Goal: Task Accomplishment & Management: Manage account settings

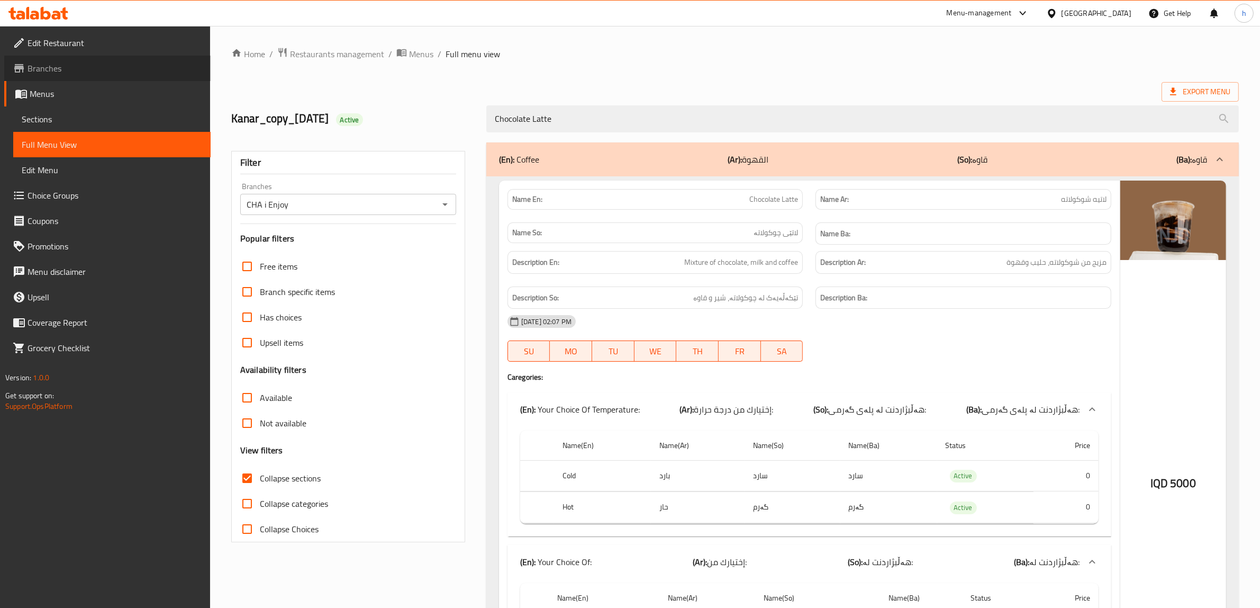
click at [56, 67] on span "Branches" at bounding box center [115, 68] width 175 height 13
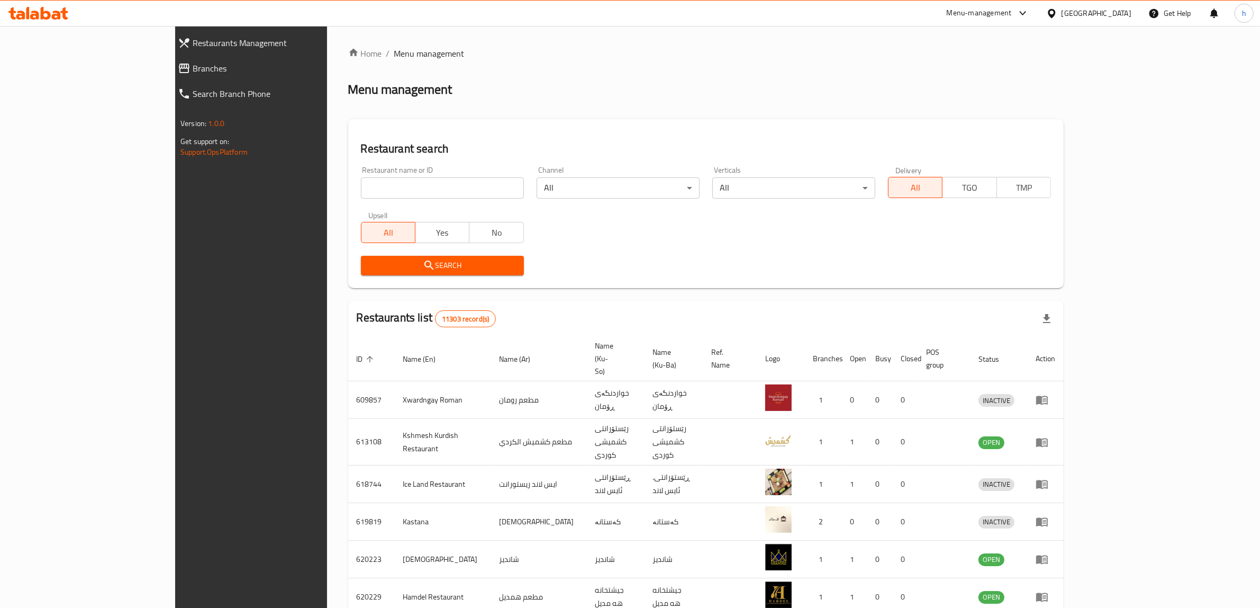
click at [193, 72] on span "Branches" at bounding box center [285, 68] width 185 height 13
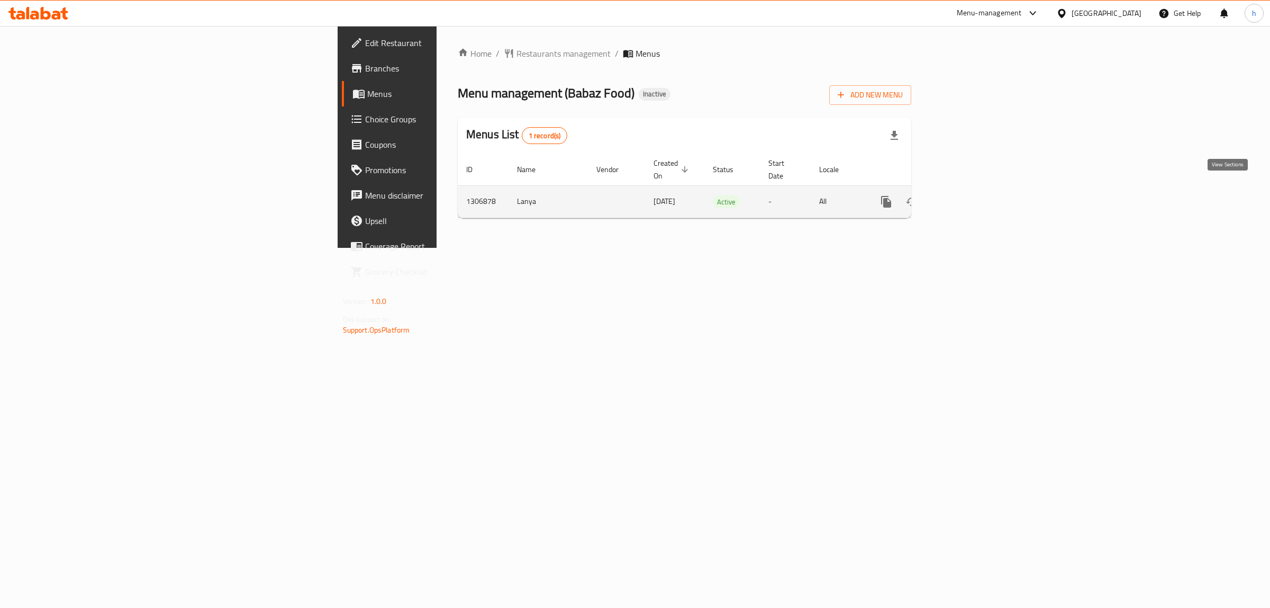
click at [975, 191] on link "enhanced table" at bounding box center [962, 201] width 25 height 25
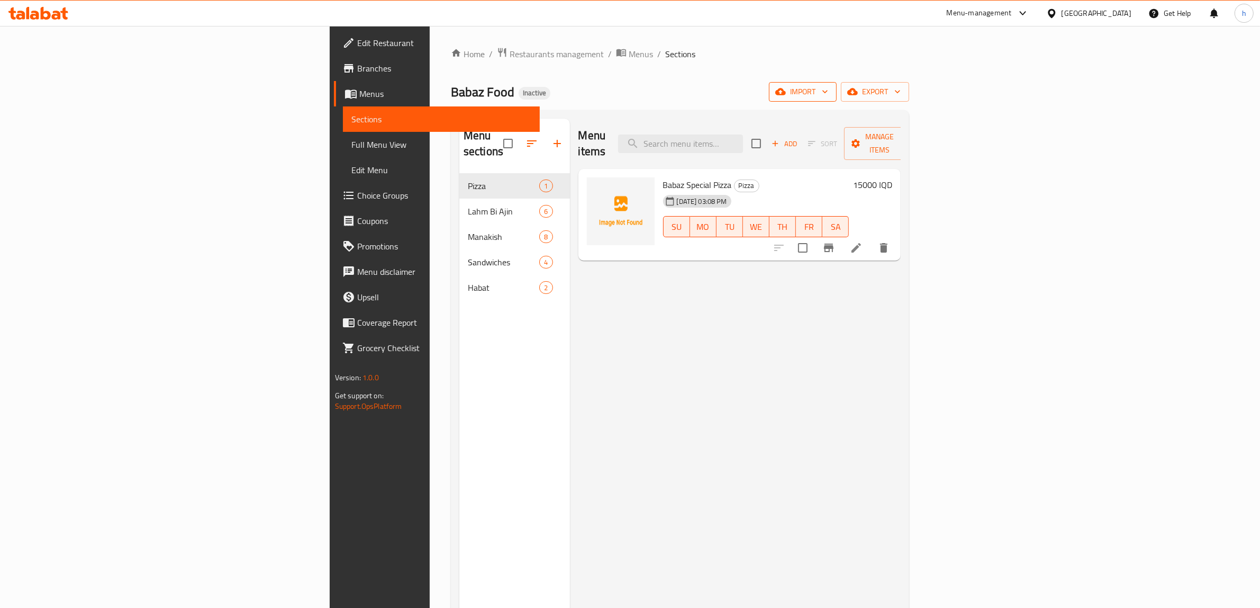
click at [828, 88] on span "import" at bounding box center [802, 91] width 51 height 13
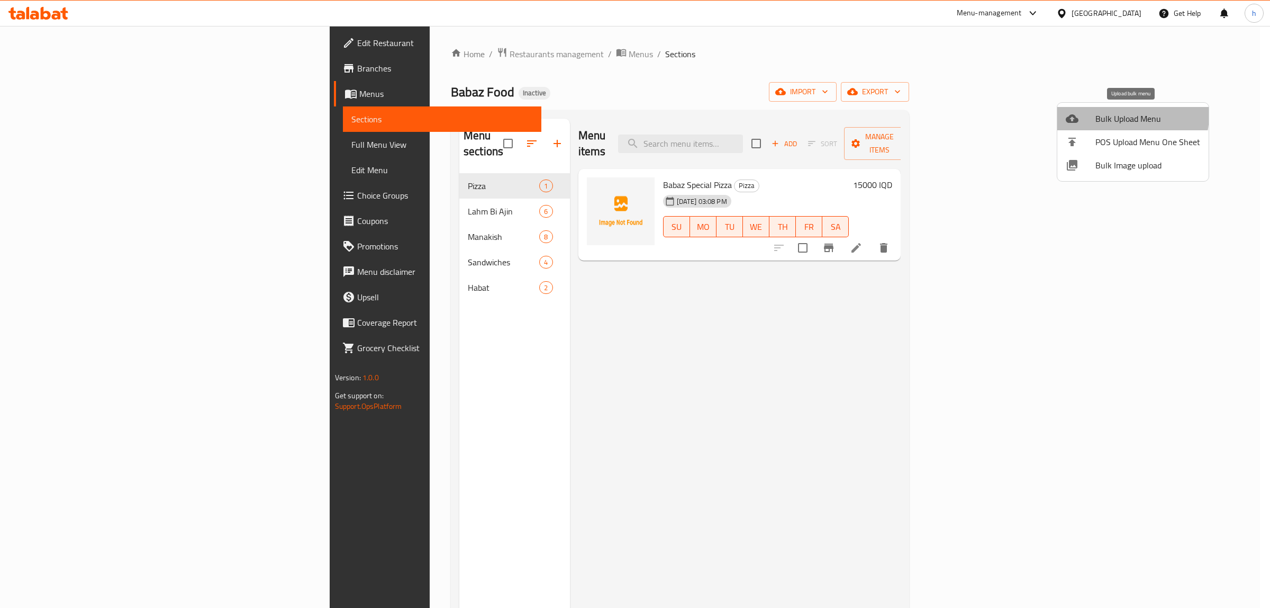
click at [1124, 115] on span "Bulk Upload Menu" at bounding box center [1147, 118] width 105 height 13
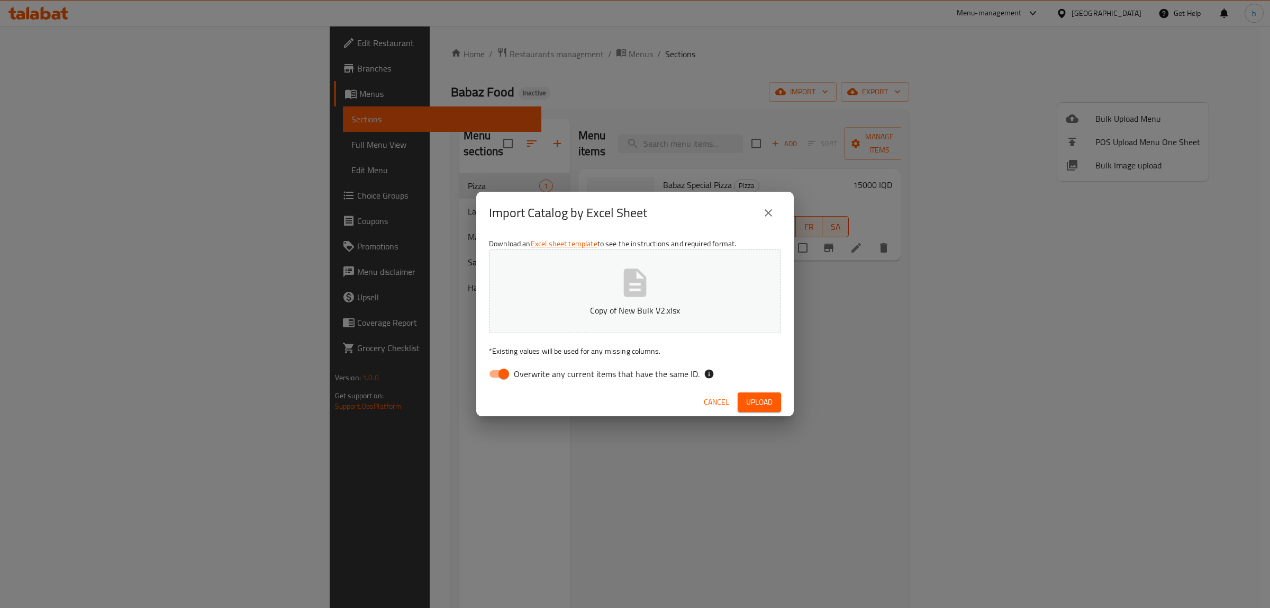
drag, startPoint x: 506, startPoint y: 371, endPoint x: 647, endPoint y: 372, distance: 140.2
click at [506, 372] on input "Overwrite any current items that have the same ID." at bounding box center [504, 374] width 60 height 20
checkbox input "false"
click at [758, 402] on span "Upload" at bounding box center [759, 401] width 26 height 13
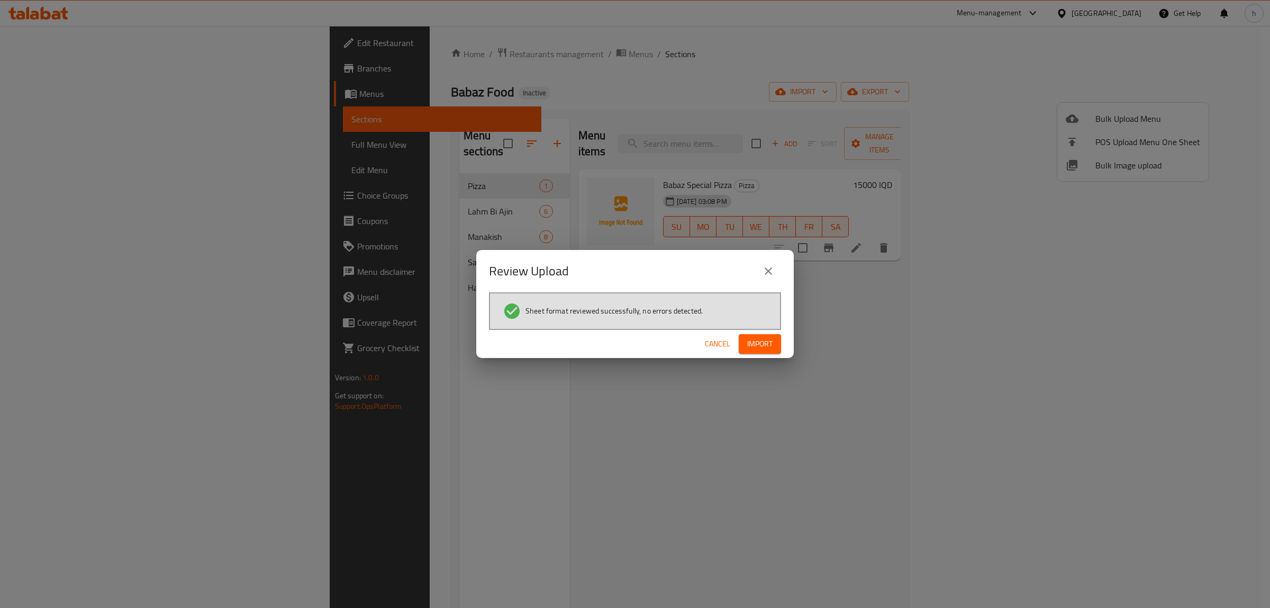
click at [770, 343] on span "Import" at bounding box center [759, 343] width 25 height 13
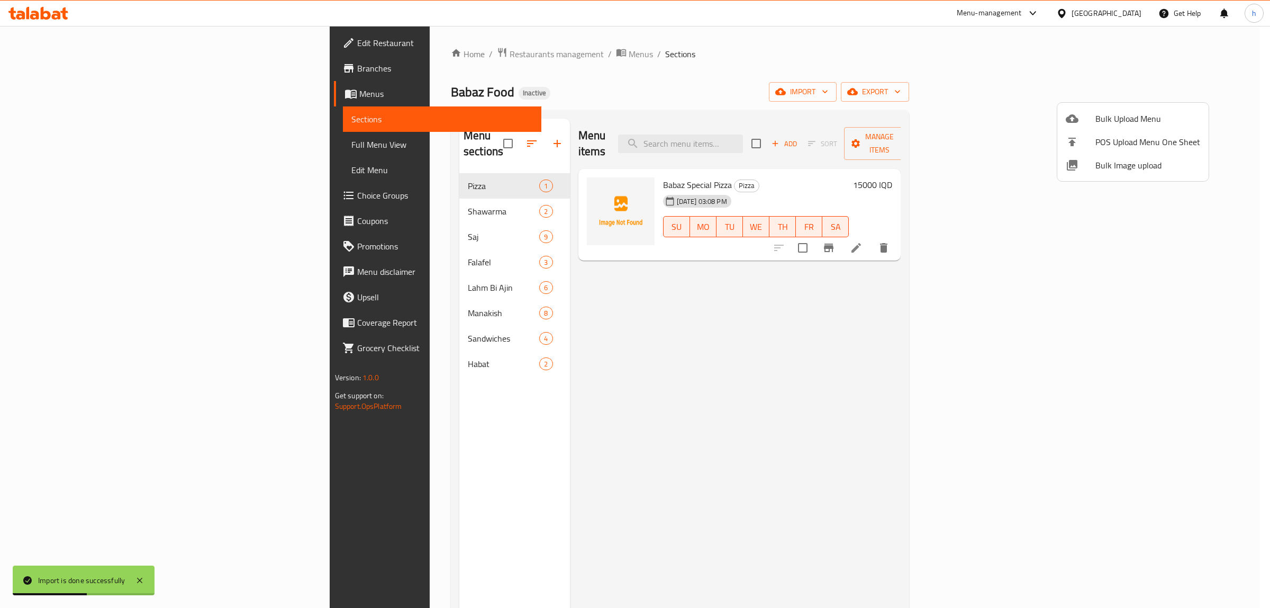
click at [262, 247] on div at bounding box center [635, 304] width 1270 height 608
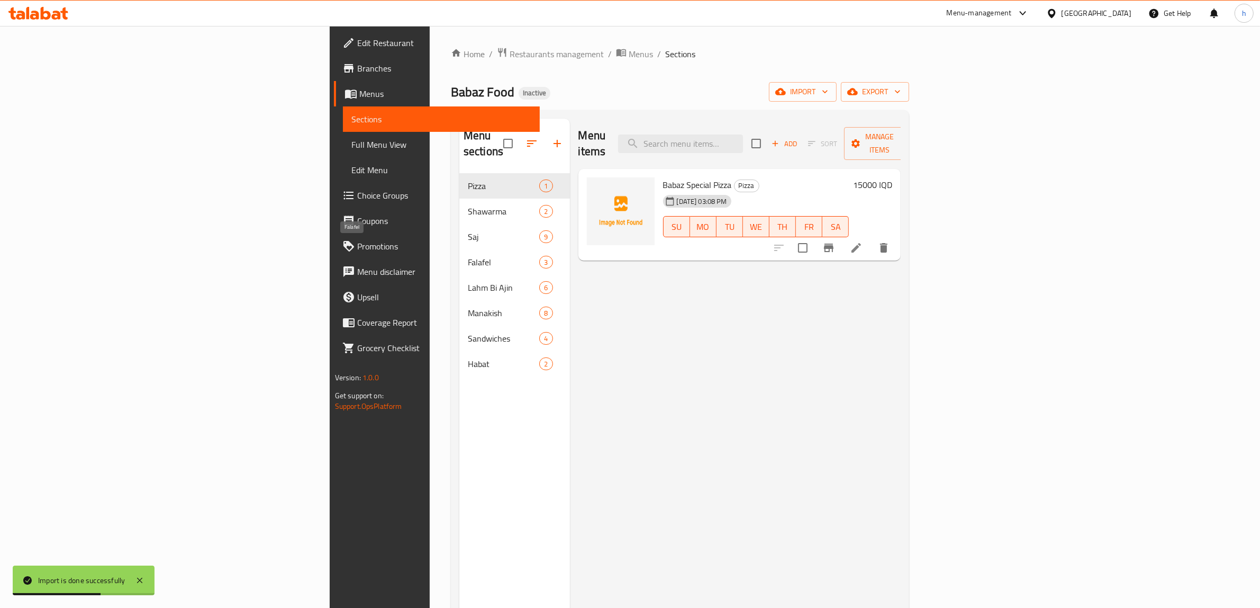
click at [468, 256] on span "Falafel" at bounding box center [503, 262] width 71 height 13
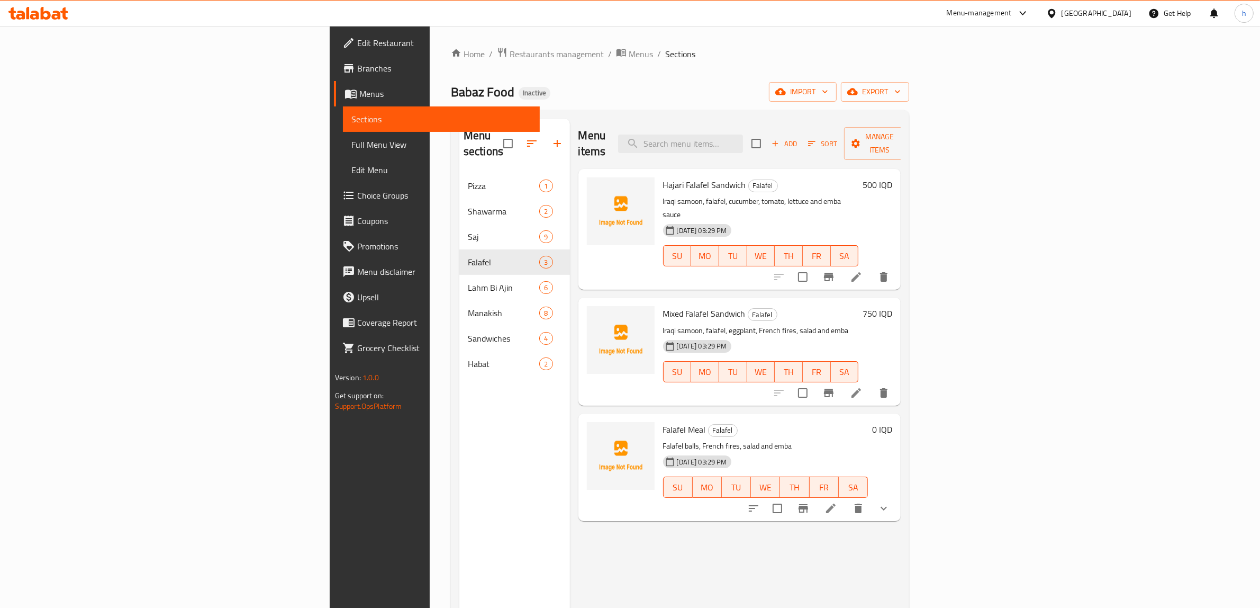
click at [351, 147] on span "Full Menu View" at bounding box center [441, 144] width 180 height 13
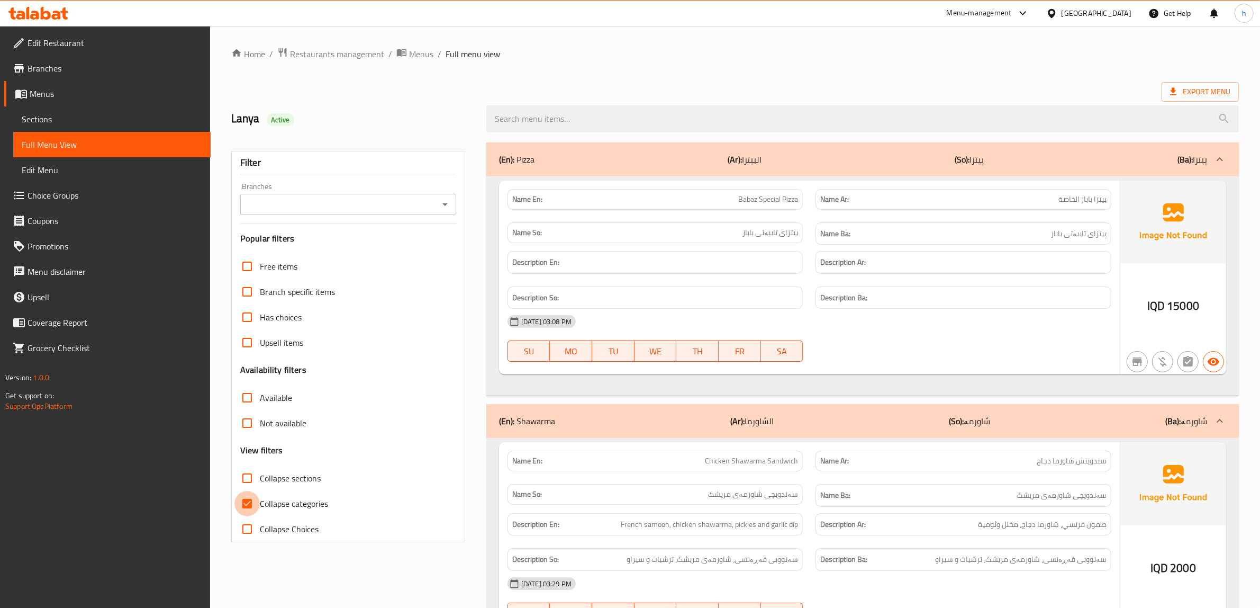
drag, startPoint x: 248, startPoint y: 491, endPoint x: 248, endPoint y: 485, distance: 5.8
click at [248, 491] on input "Collapse categories" at bounding box center [246, 503] width 25 height 25
checkbox input "false"
click at [248, 479] on input "Collapse sections" at bounding box center [246, 477] width 25 height 25
checkbox input "true"
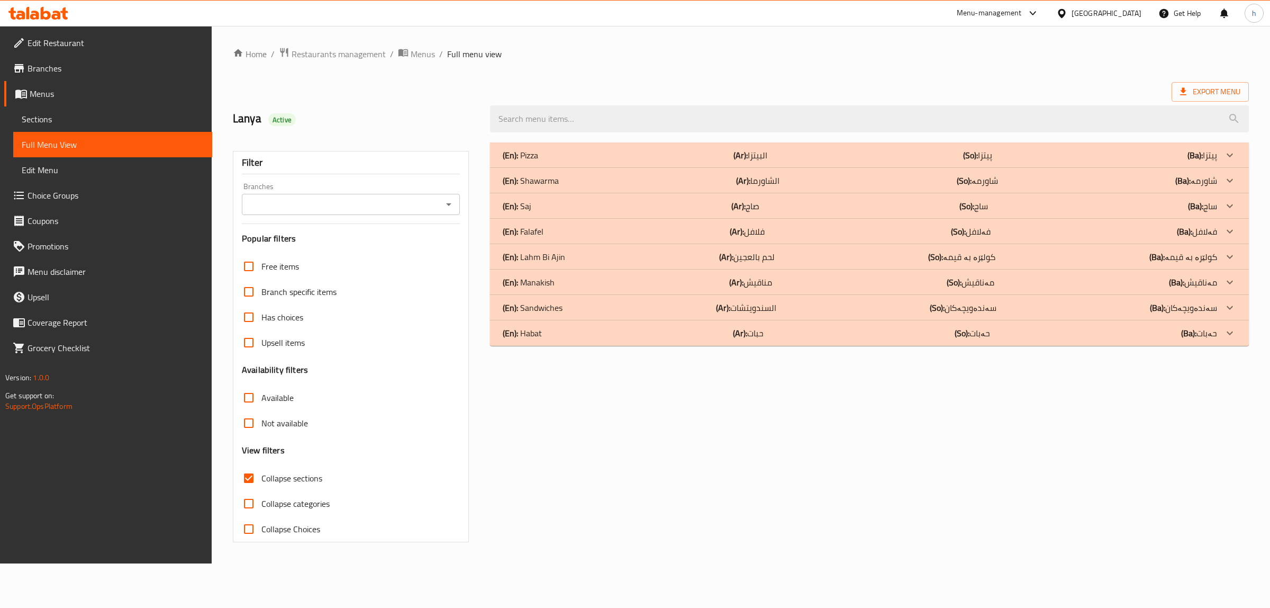
click at [532, 161] on p "(En): Sandwiches" at bounding box center [520, 155] width 35 height 13
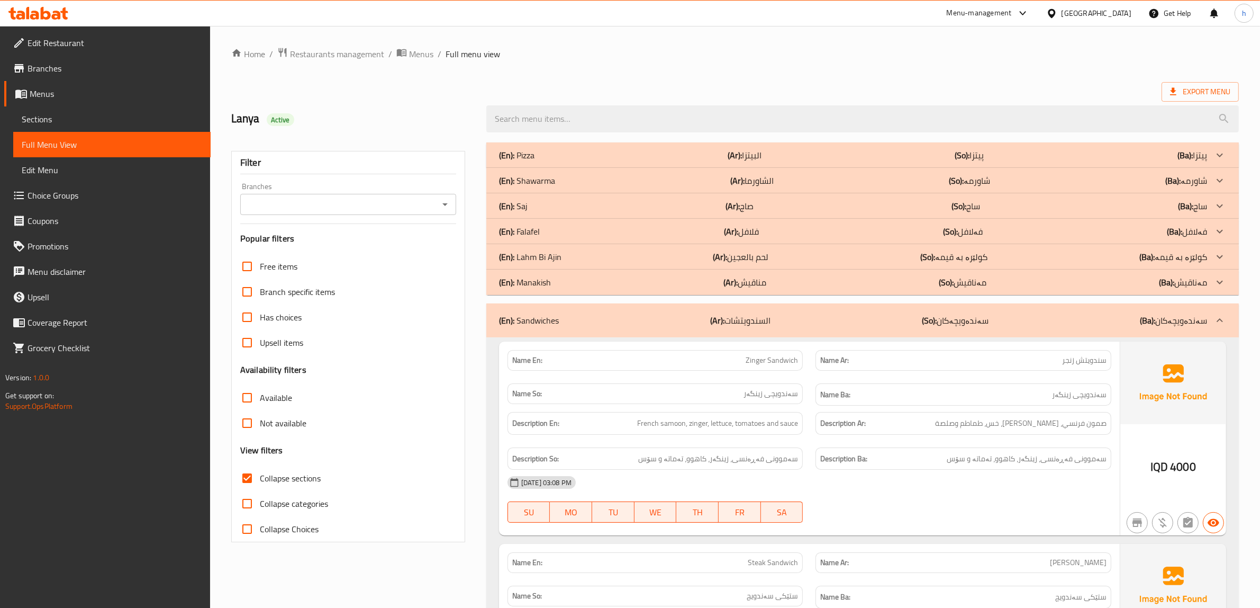
click at [511, 163] on b "(En):" at bounding box center [506, 155] width 15 height 16
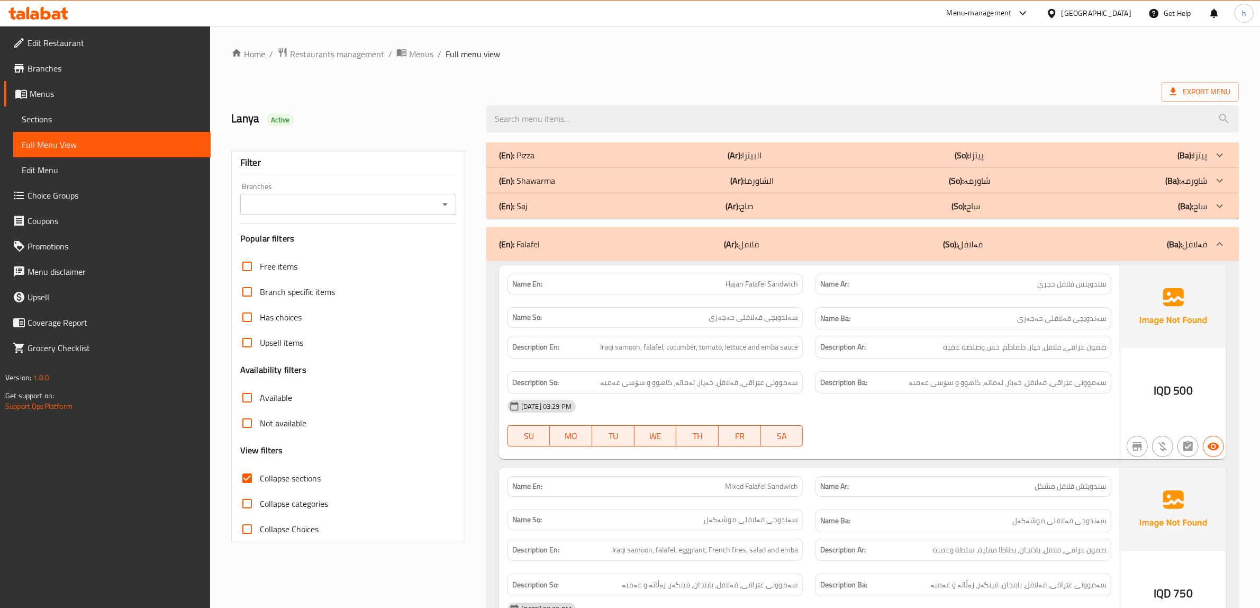
click at [544, 161] on div "(En): Saj (Ar): صاج (So): ساج (Ba): ساج" at bounding box center [853, 155] width 708 height 13
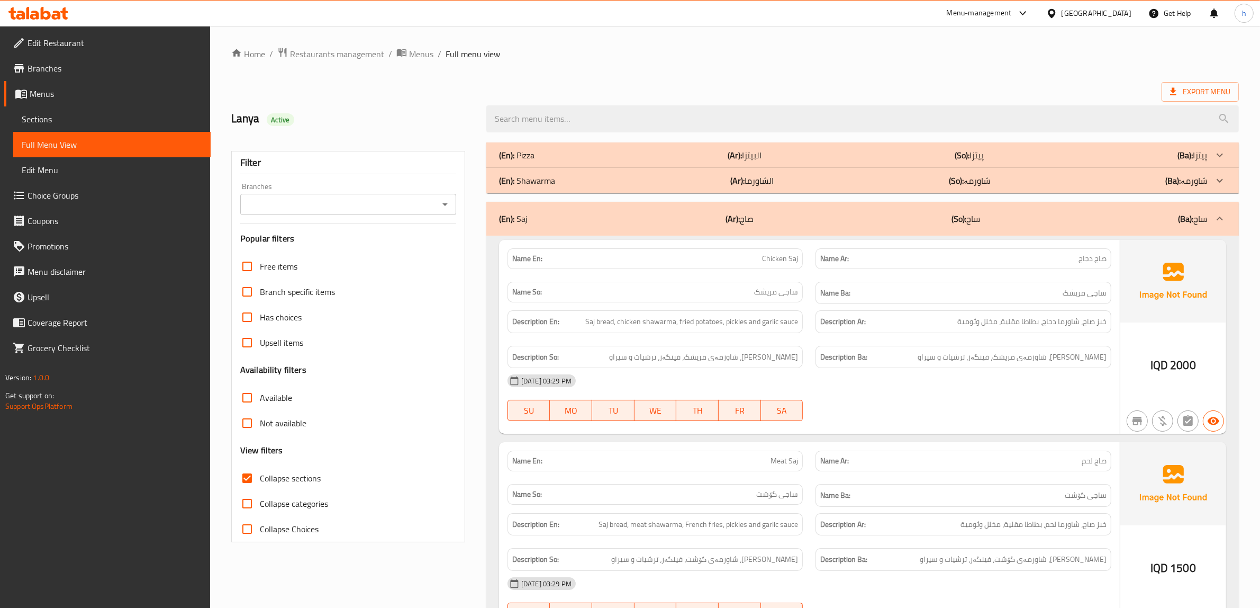
click at [449, 210] on icon "Open" at bounding box center [445, 204] width 13 height 13
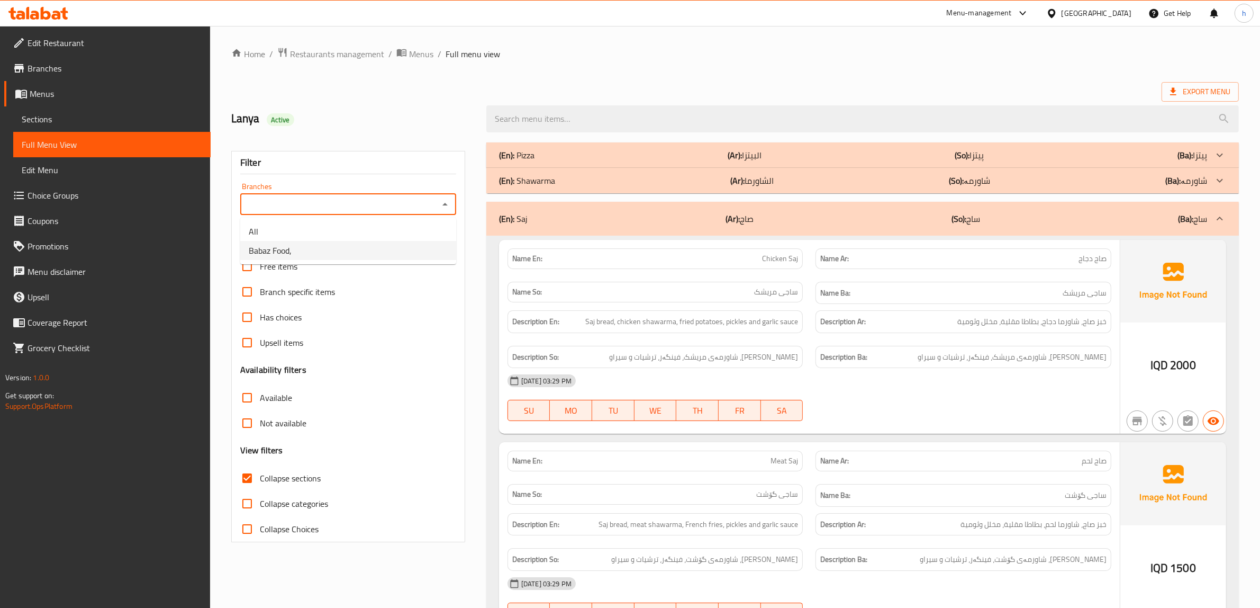
click at [393, 246] on li "Babaz Food," at bounding box center [348, 250] width 216 height 19
type input "Babaz Food,"
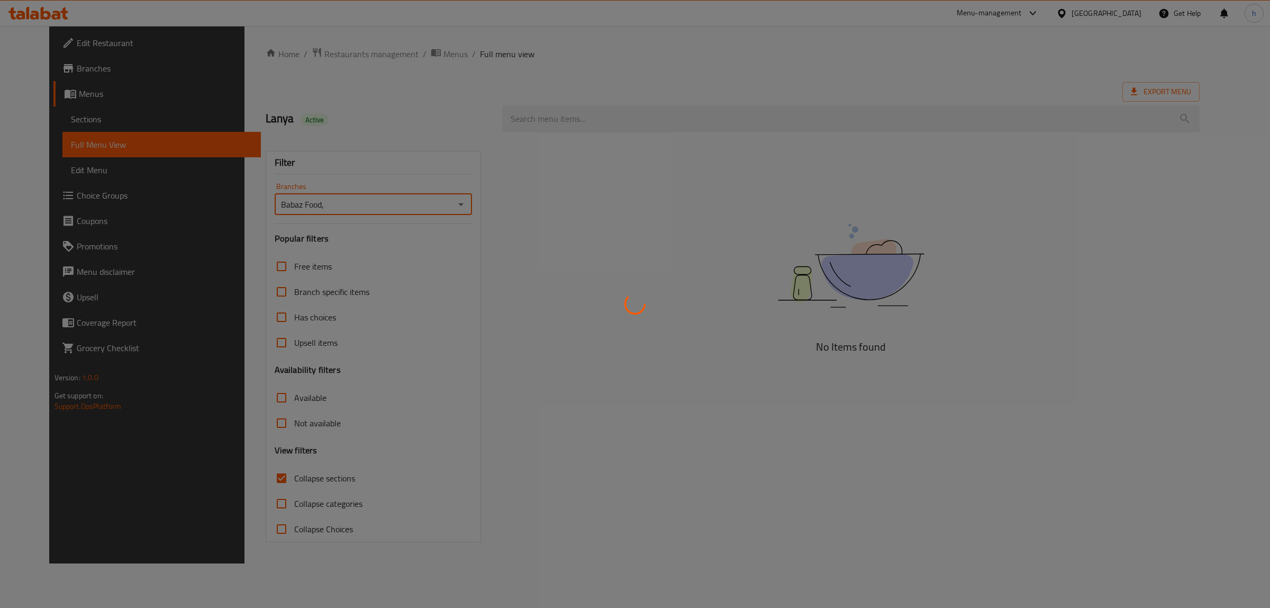
click at [631, 300] on icon at bounding box center [635, 304] width 28 height 28
click at [450, 208] on div at bounding box center [635, 304] width 1270 height 608
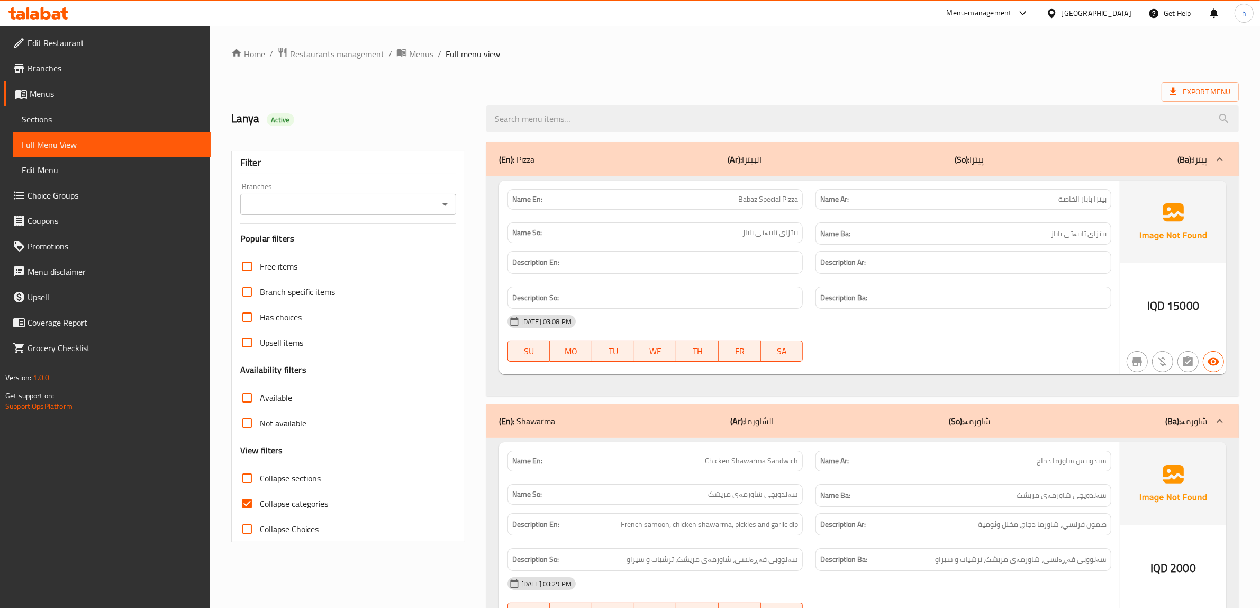
click at [446, 204] on icon "Open" at bounding box center [444, 204] width 5 height 3
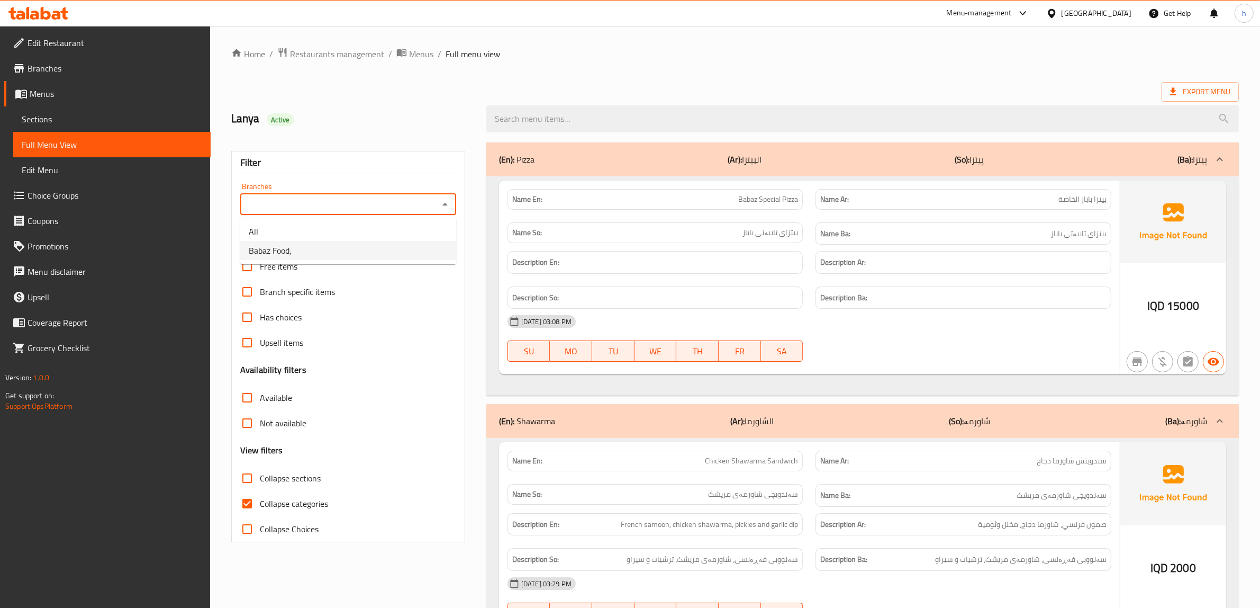
click at [347, 252] on li "Babaz Food," at bounding box center [348, 250] width 216 height 19
type input "Babaz Food,"
drag, startPoint x: 252, startPoint y: 502, endPoint x: 244, endPoint y: 469, distance: 33.6
click at [248, 495] on input "Collapse categories" at bounding box center [246, 503] width 25 height 25
checkbox input "false"
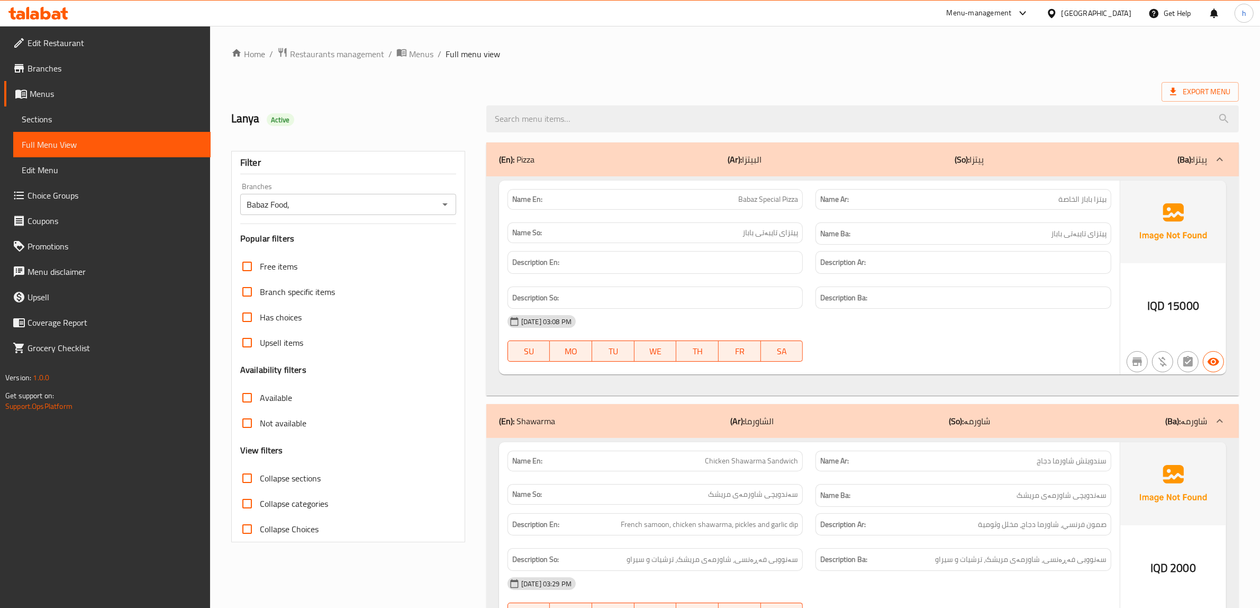
click at [244, 466] on input "Collapse sections" at bounding box center [246, 477] width 25 height 25
checkbox input "true"
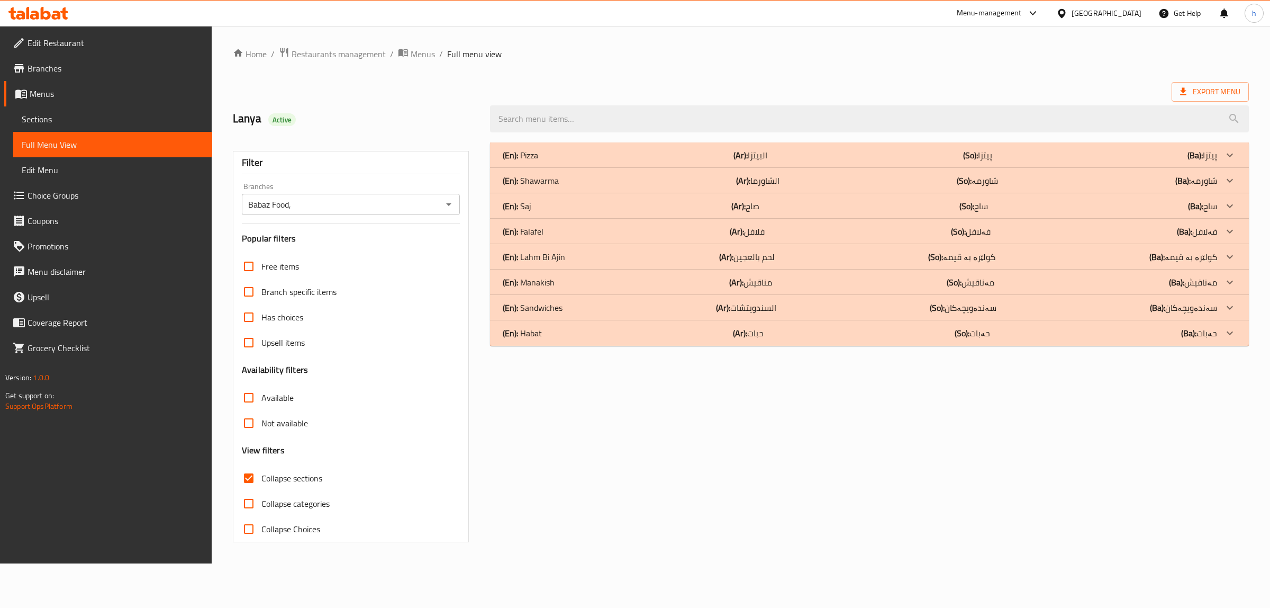
click at [538, 161] on p "(En): Sandwiches" at bounding box center [520, 155] width 35 height 13
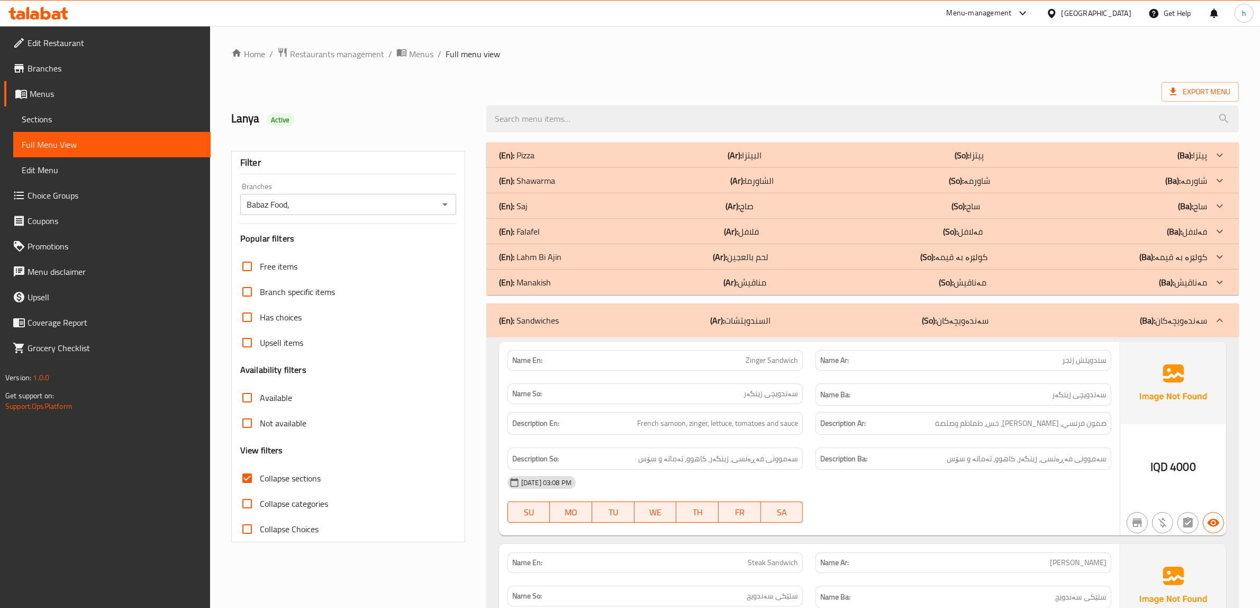
click at [529, 161] on p "(En): Falafel" at bounding box center [516, 155] width 35 height 13
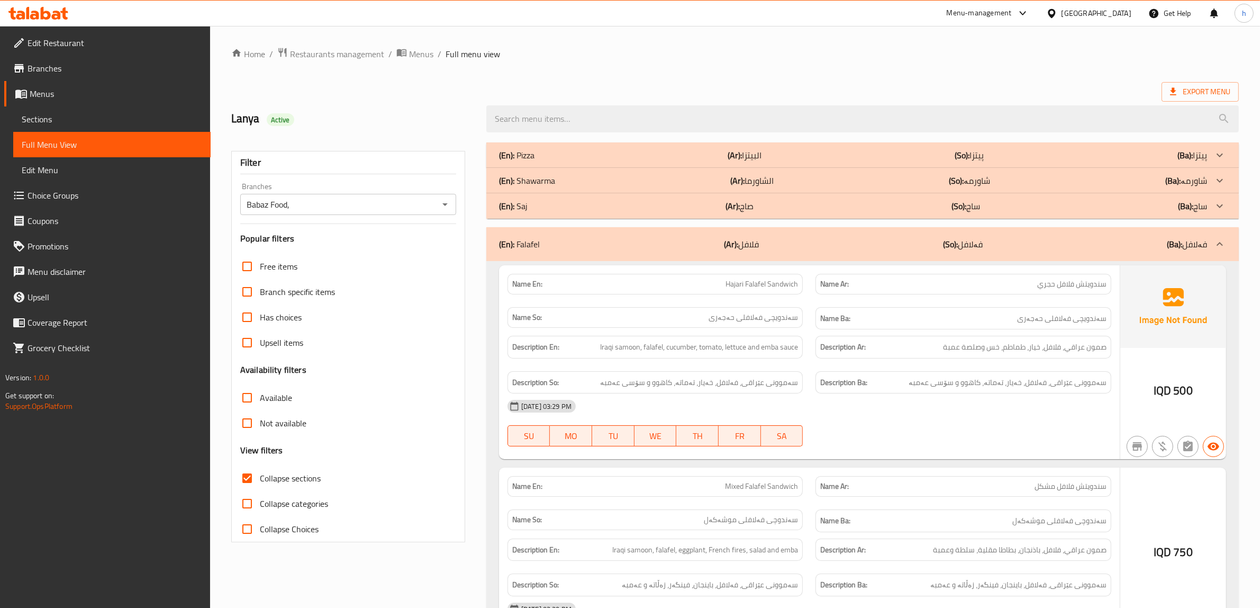
click at [522, 161] on p "(En): Saj" at bounding box center [516, 155] width 35 height 13
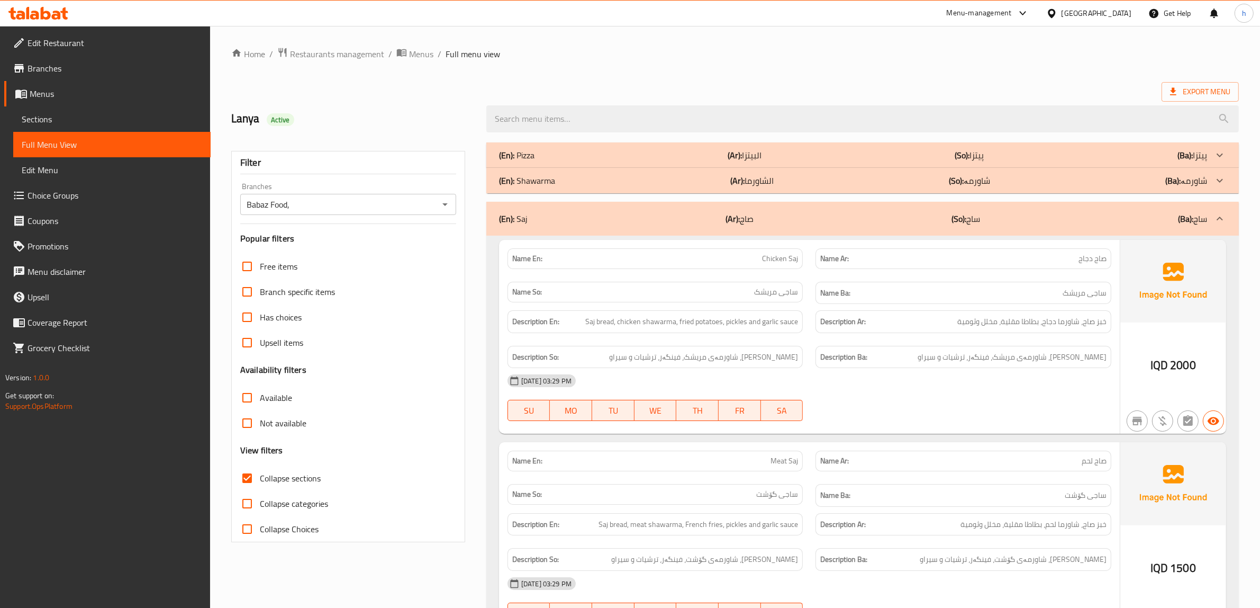
click at [663, 161] on div "(En): Shawarma (Ar): الشاورما (So): شاورمە (Ba): شاورمە" at bounding box center [853, 155] width 708 height 13
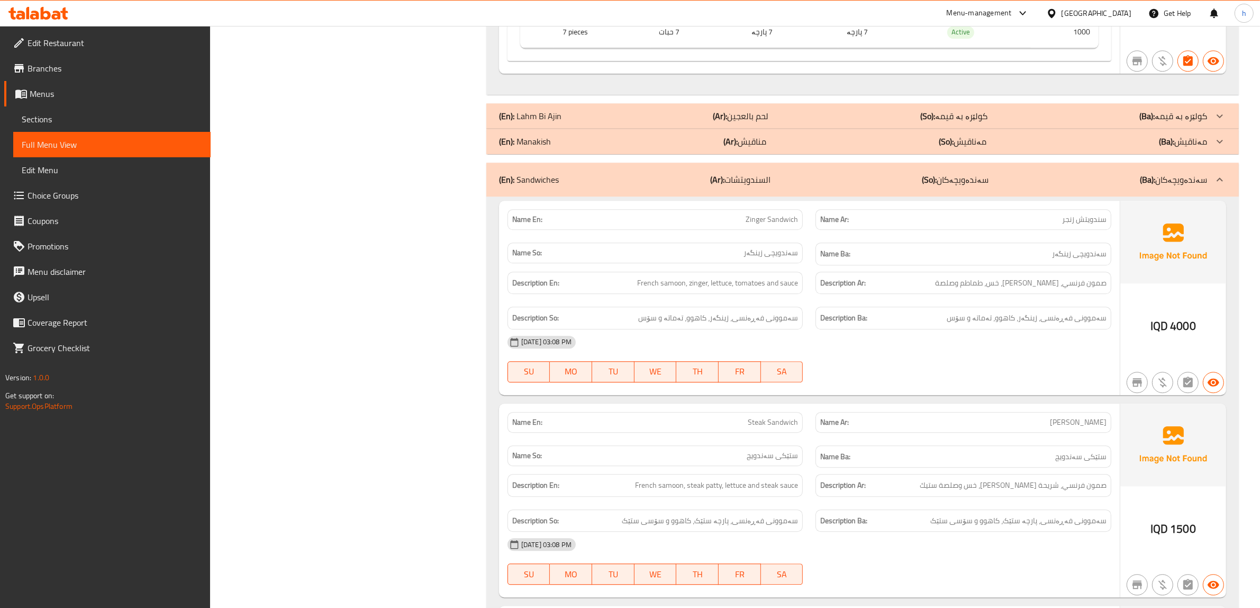
scroll to position [3374, 0]
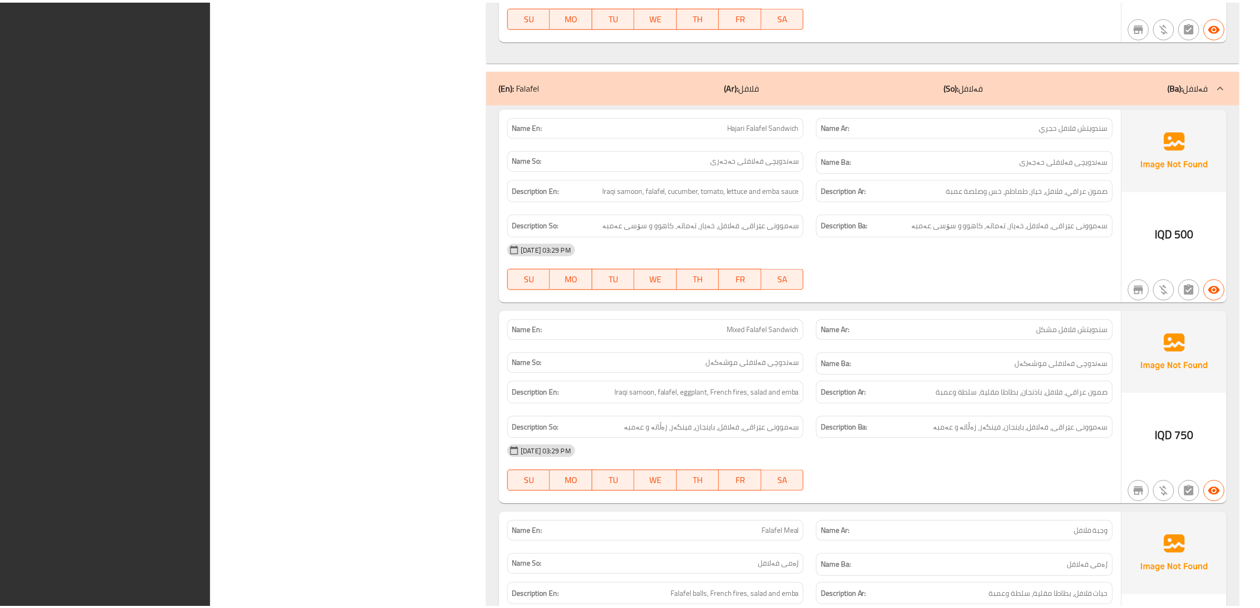
scroll to position [2944, 0]
